Goal: Complete application form

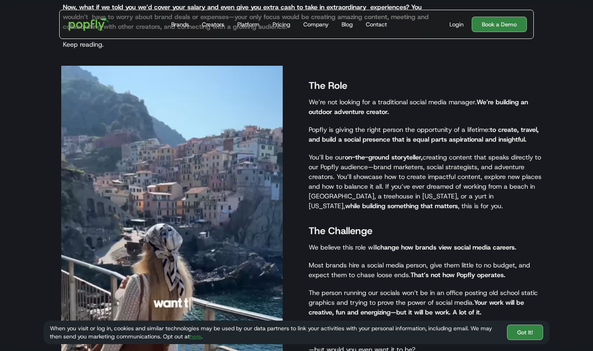
scroll to position [510, 0]
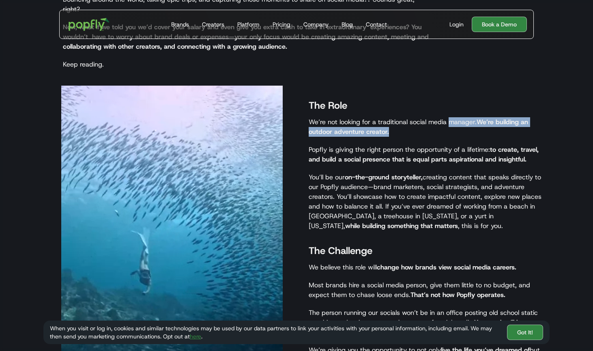
drag, startPoint x: 450, startPoint y: 112, endPoint x: 451, endPoint y: 120, distance: 8.2
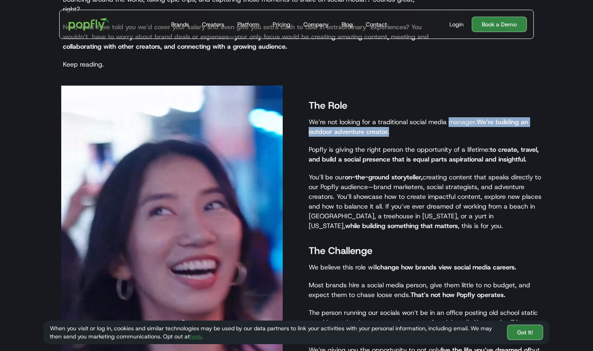
click at [451, 120] on p "We’re not looking for a traditional social media manager. We’re building an out…" at bounding box center [424, 126] width 233 height 19
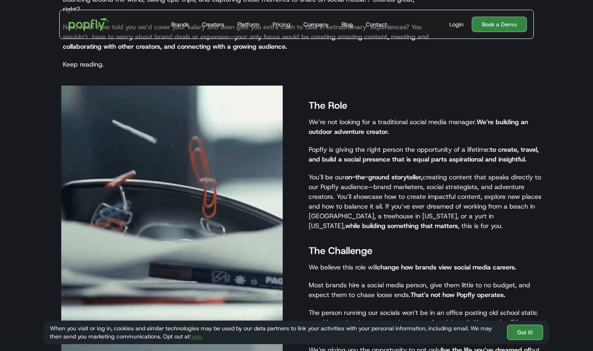
click at [446, 127] on div "The Role We’re not looking for a traditional social media manager. We’re buildi…" at bounding box center [420, 262] width 241 height 353
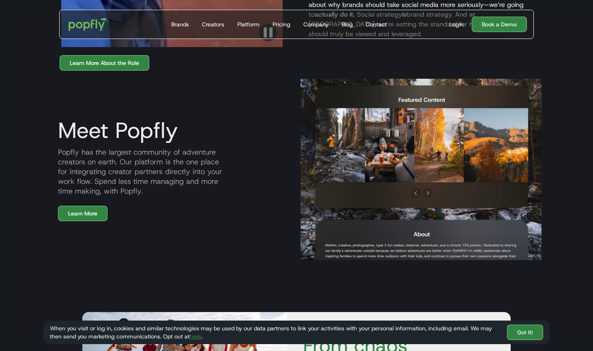
scroll to position [883, 0]
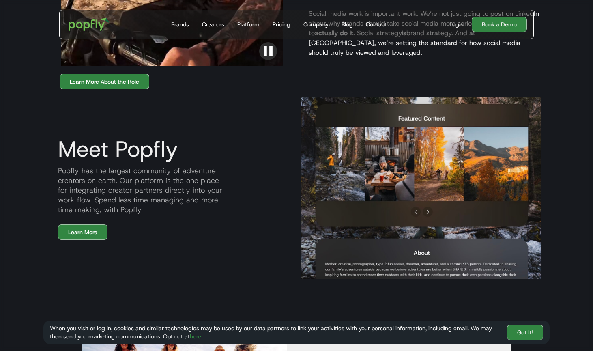
click at [425, 192] on img at bounding box center [420, 187] width 241 height 181
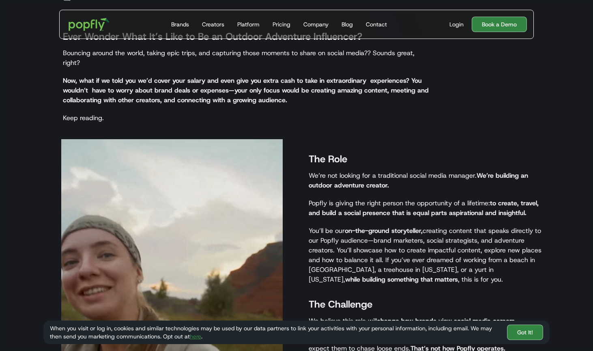
scroll to position [0, 0]
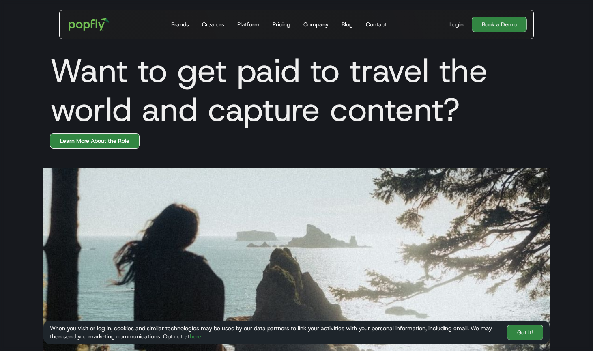
click at [127, 141] on link "Learn More About the Role" at bounding box center [95, 140] width 90 height 15
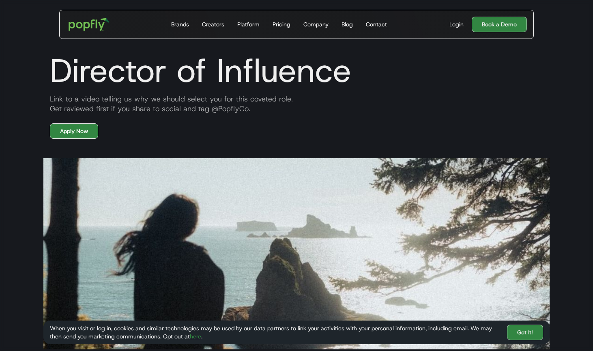
click at [59, 133] on link "Apply Now" at bounding box center [74, 130] width 48 height 15
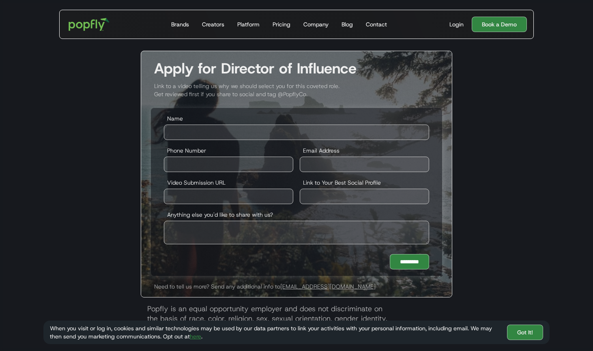
scroll to position [1487, 0]
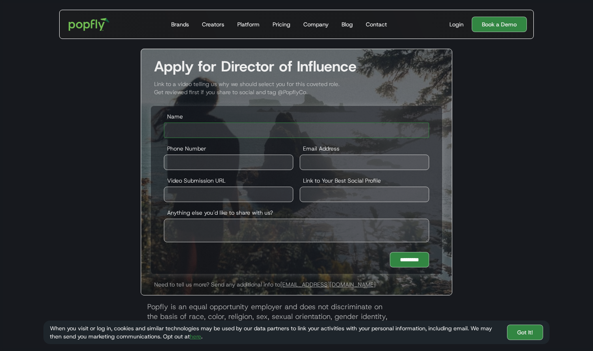
click at [211, 129] on input "Name" at bounding box center [296, 129] width 265 height 15
type input "**********"
click at [223, 196] on input "Video Submission URL" at bounding box center [228, 193] width 129 height 15
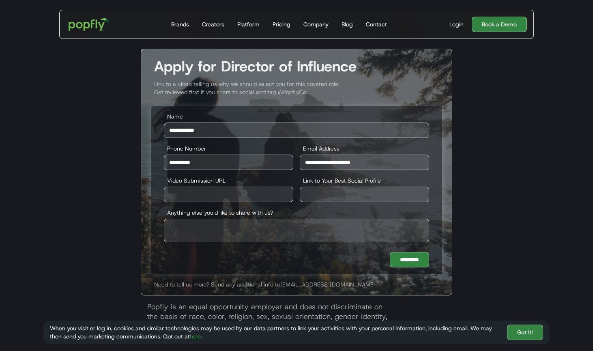
click at [342, 177] on label "Link to Your Best Social Profile" at bounding box center [364, 180] width 129 height 8
click at [342, 186] on input "Link to Your Best Social Profile" at bounding box center [364, 193] width 129 height 15
